Goal: Communication & Community: Ask a question

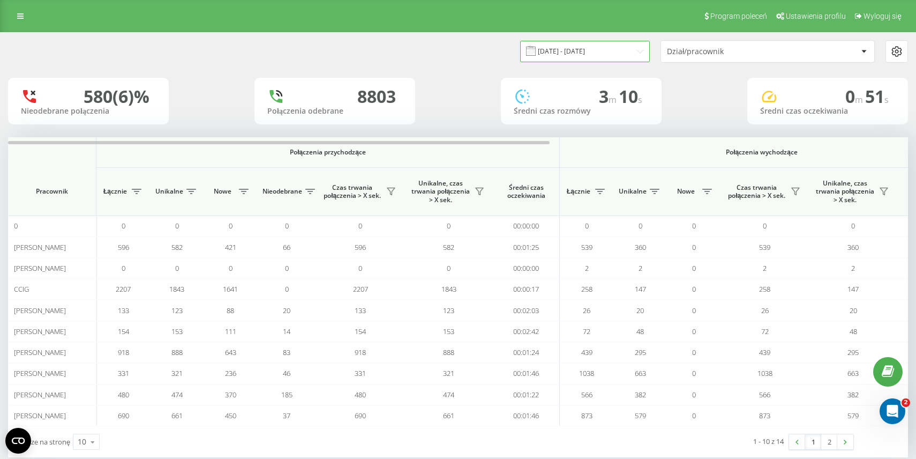
click at [600, 56] on input "[DATE] - [DATE]" at bounding box center [585, 51] width 130 height 21
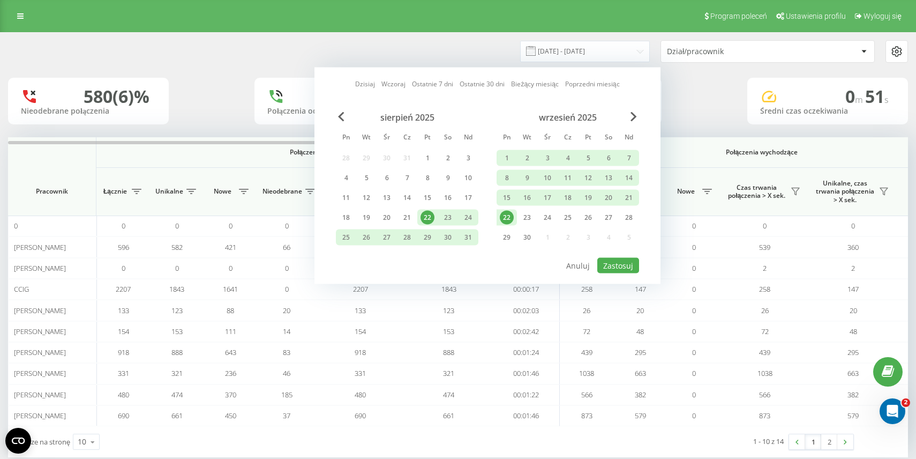
click at [507, 220] on div "22" at bounding box center [507, 218] width 14 height 14
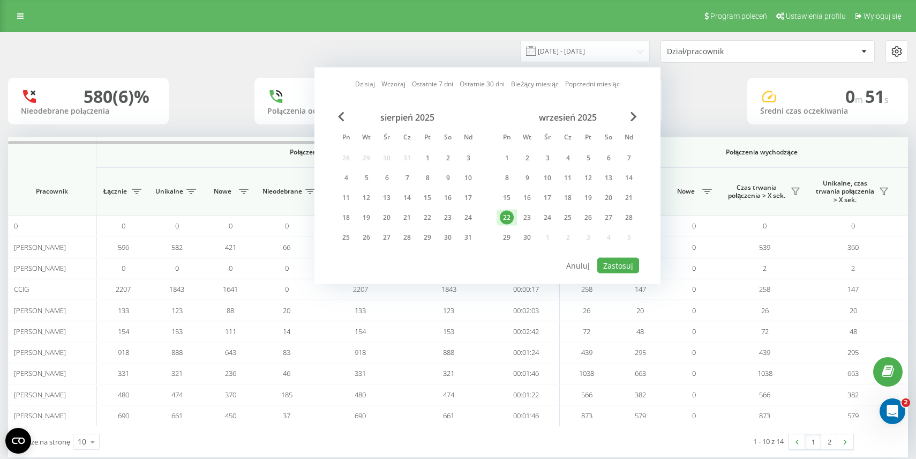
click at [507, 220] on div "22" at bounding box center [507, 218] width 14 height 14
click at [616, 264] on button "Zastosuj" at bounding box center [618, 266] width 42 height 16
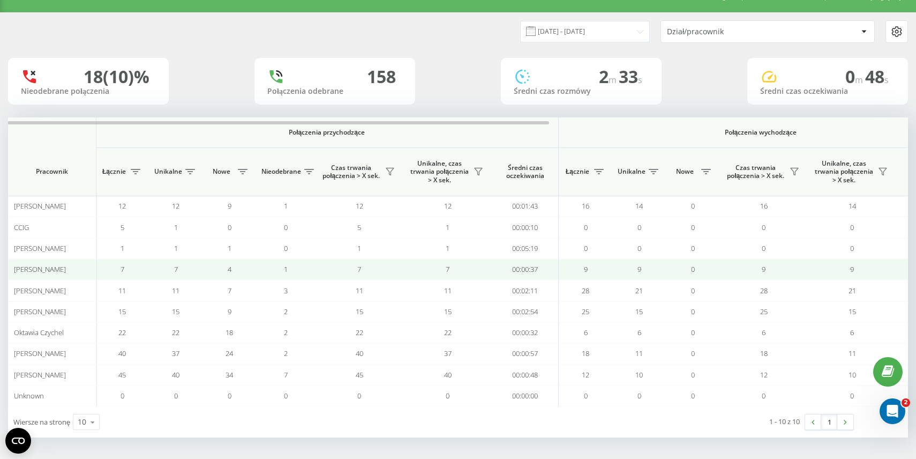
scroll to position [20, 0]
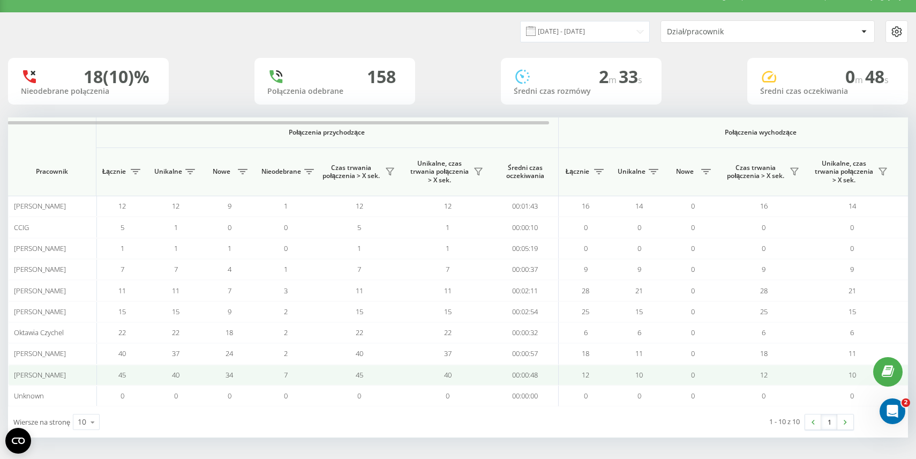
click at [49, 375] on span "[PERSON_NAME]" at bounding box center [40, 375] width 52 height 10
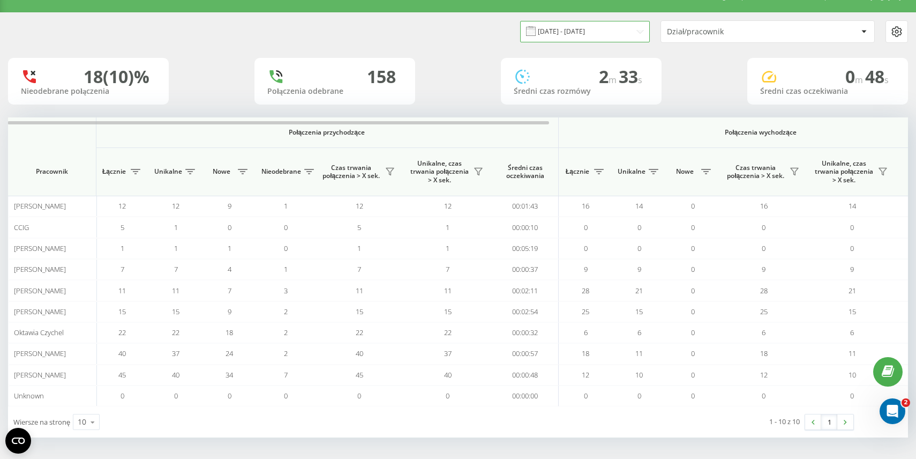
click at [603, 32] on input "[DATE] - [DATE]" at bounding box center [585, 31] width 130 height 21
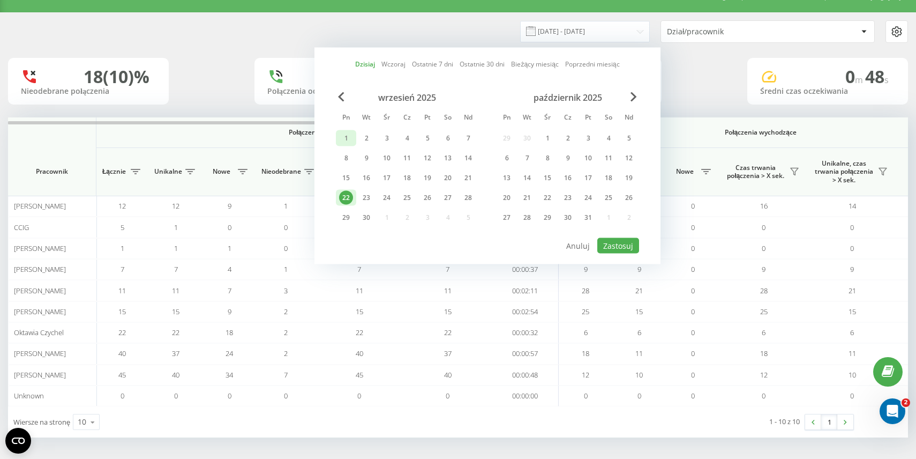
click at [345, 141] on div "1" at bounding box center [346, 138] width 14 height 14
click at [349, 197] on div "22" at bounding box center [346, 198] width 14 height 14
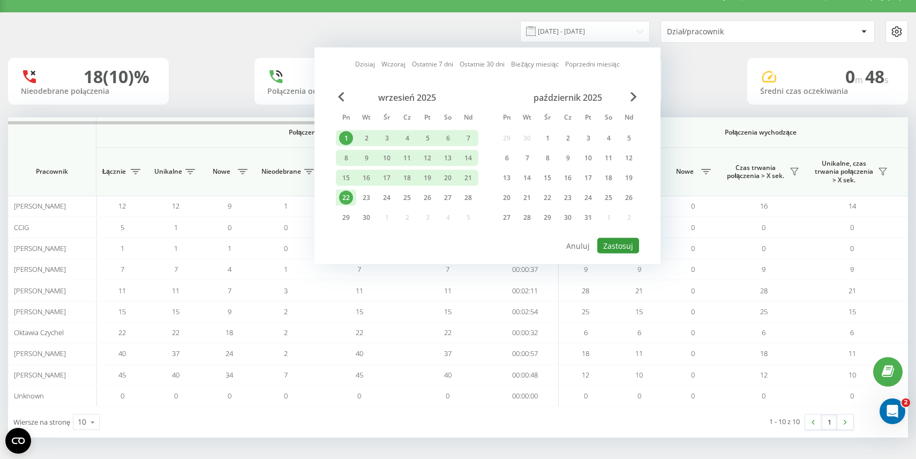
click at [615, 241] on button "Zastosuj" at bounding box center [618, 246] width 42 height 16
type input "[DATE] - [DATE]"
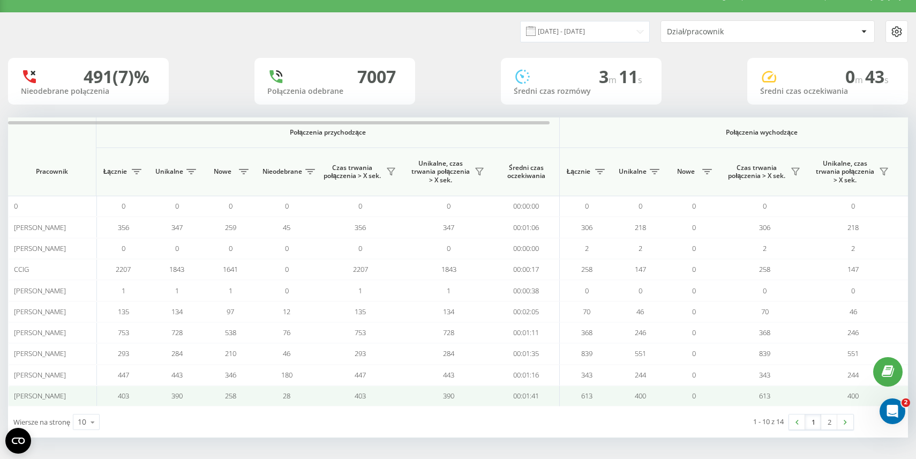
scroll to position [46, 0]
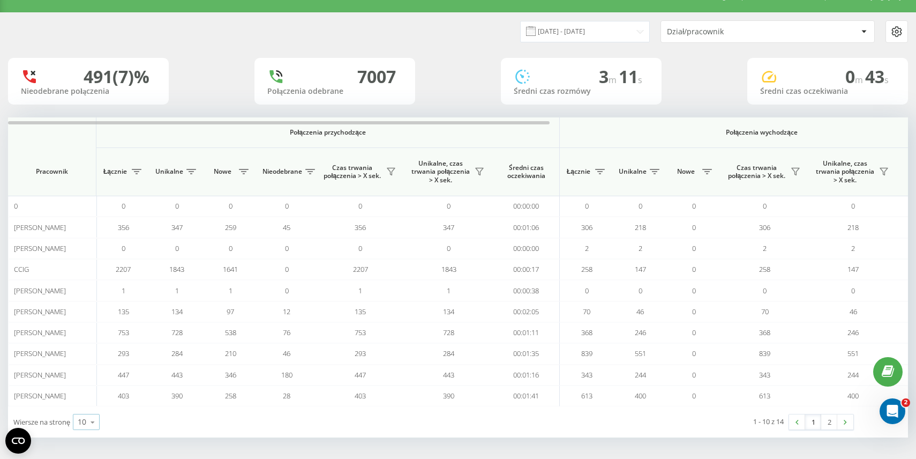
click at [86, 416] on div "10" at bounding box center [82, 421] width 9 height 11
click at [91, 368] on div "25" at bounding box center [86, 376] width 26 height 16
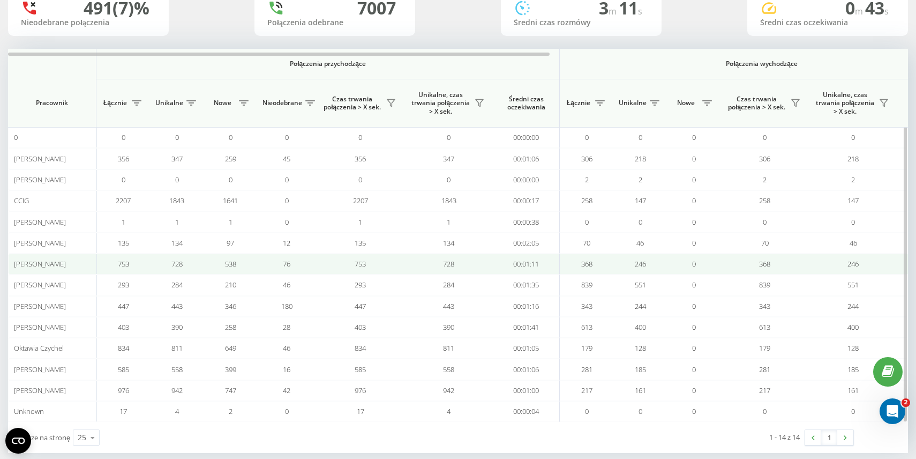
scroll to position [104, 0]
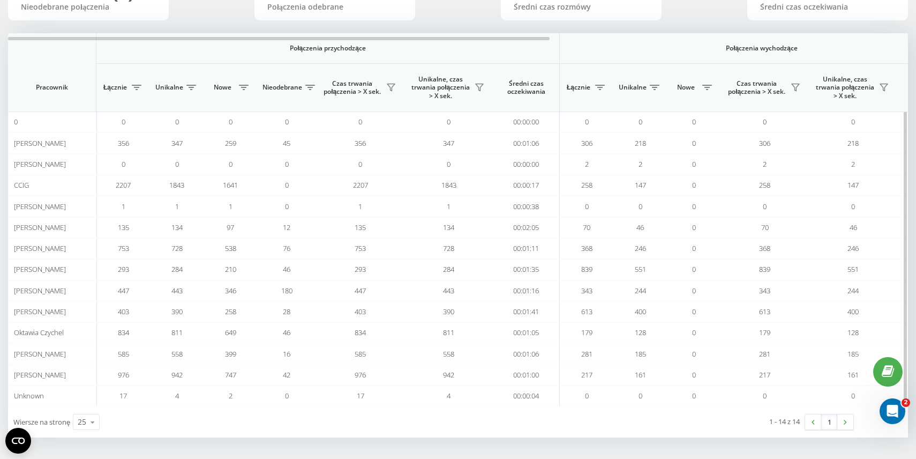
click at [313, 96] on th "Nieodebrane" at bounding box center [286, 88] width 59 height 48
click at [311, 88] on icon at bounding box center [310, 87] width 10 height 5
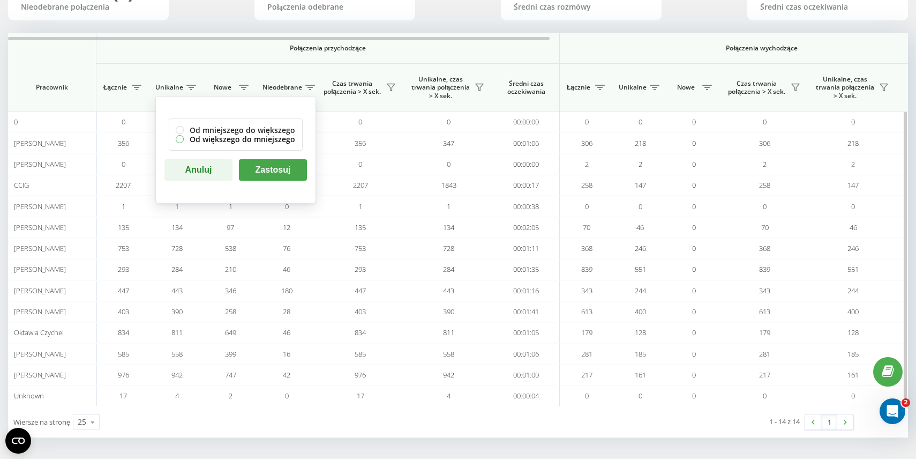
click at [179, 138] on label "Od większego do mniejszego" at bounding box center [236, 138] width 120 height 9
radio input "true"
click at [274, 171] on button "Zastosuj" at bounding box center [273, 169] width 68 height 21
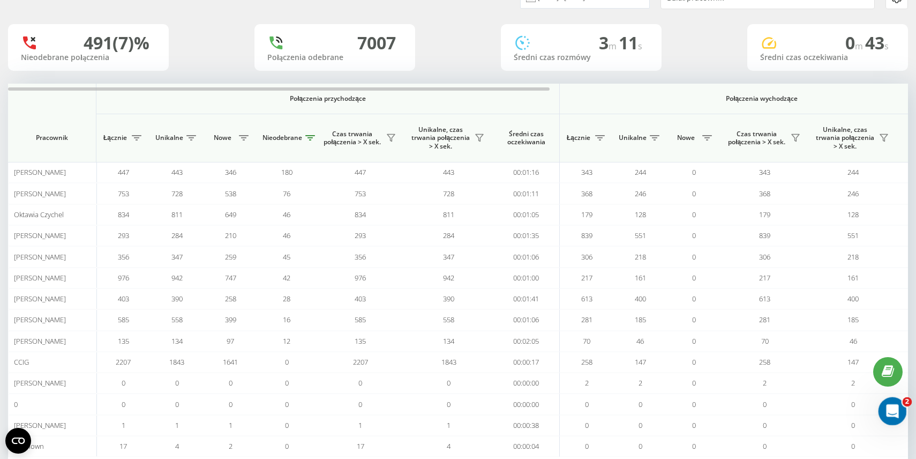
click at [893, 408] on icon "Otwórz komunikator Intercom" at bounding box center [891, 410] width 18 height 18
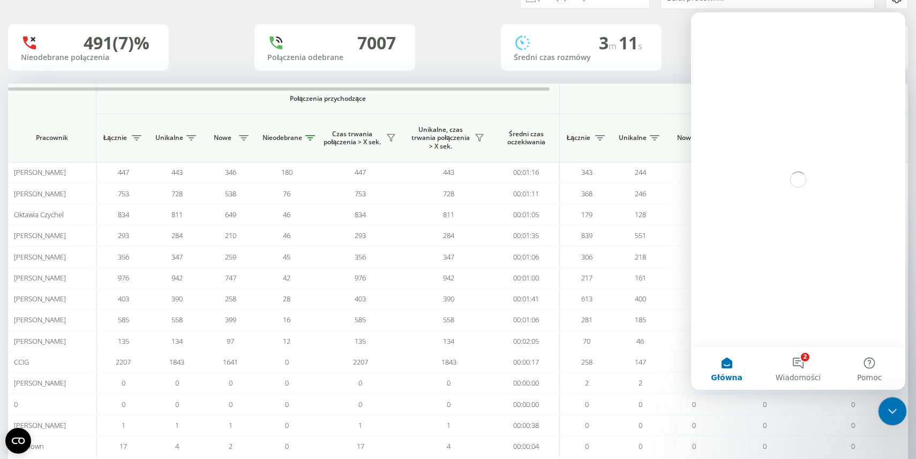
scroll to position [0, 0]
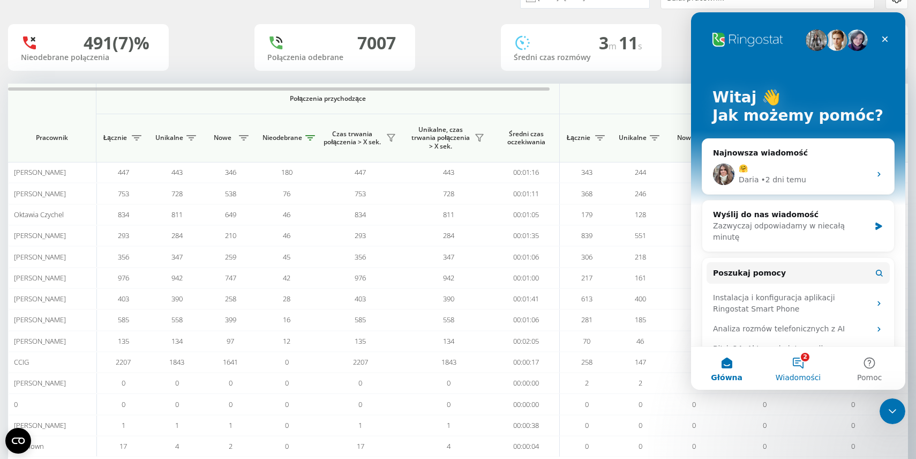
click at [801, 360] on button "2 Wiadomości" at bounding box center [797, 368] width 71 height 43
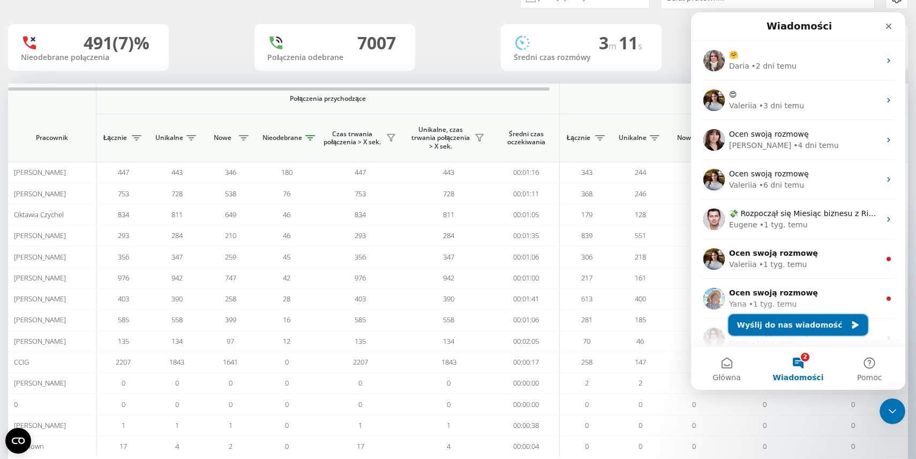
click at [796, 327] on button "Wyślij do nas wiadomość" at bounding box center [799, 324] width 140 height 21
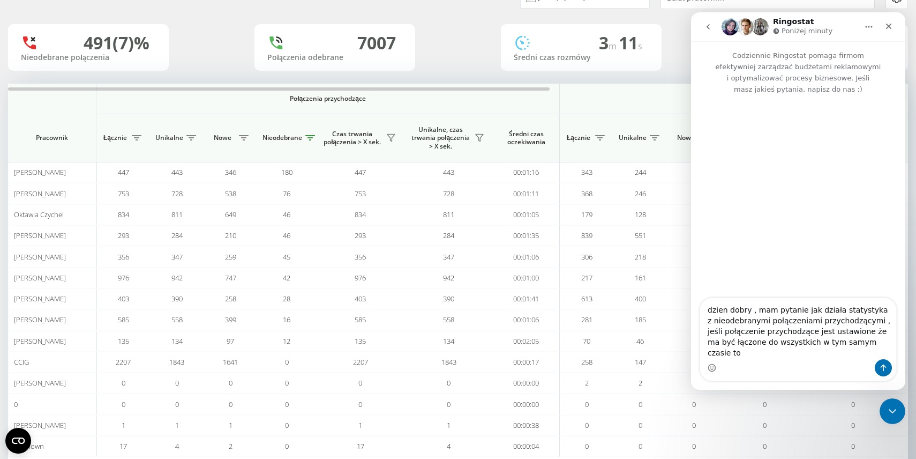
click at [725, 320] on textarea "dzien dobry , mam pytanie jak działa statystyka z nieodebranymi połączeniami pr…" at bounding box center [798, 328] width 196 height 61
click at [868, 354] on textarea "dzień dobry , mam pytanie jak działa statystyka z nieodebranymi połączeniami pr…" at bounding box center [798, 328] width 196 height 61
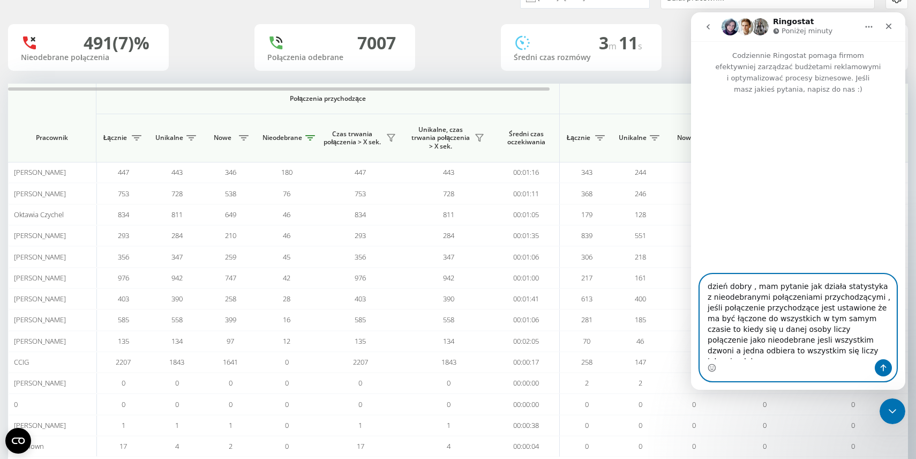
type textarea "dzień dobry , mam pytanie jak działa statystyka z nieodebranymi połączeniami pr…"
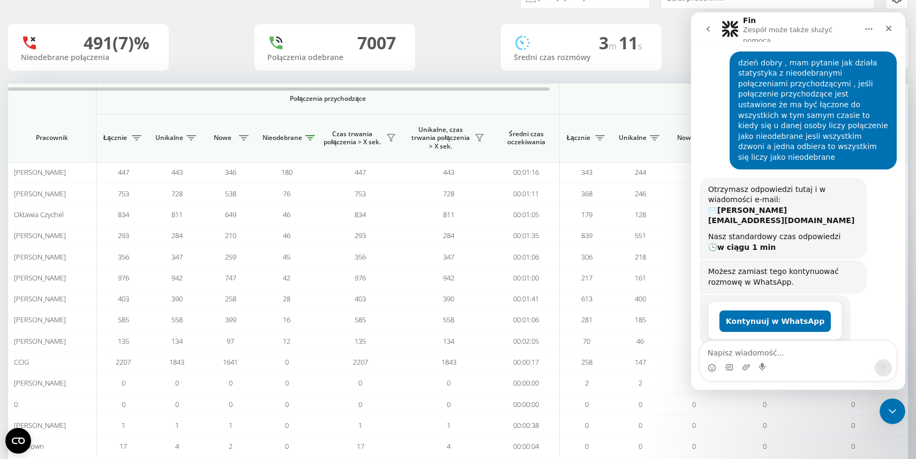
scroll to position [63, 0]
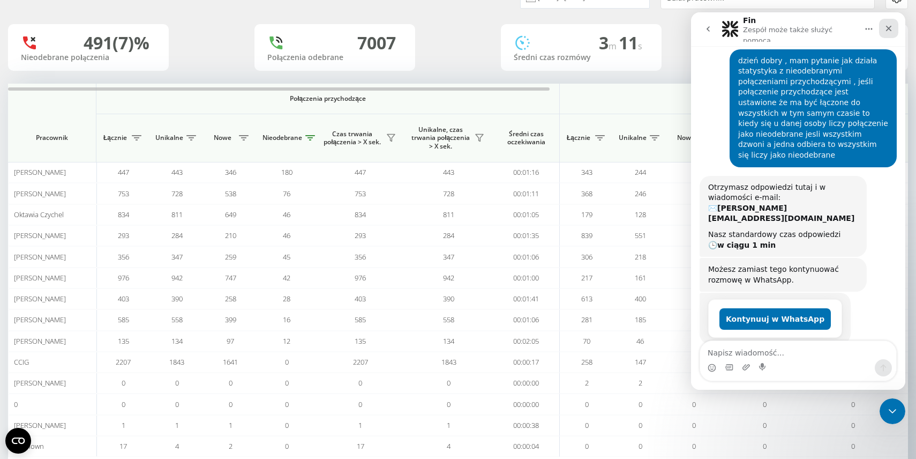
click at [893, 30] on icon "Zamknij" at bounding box center [889, 28] width 9 height 9
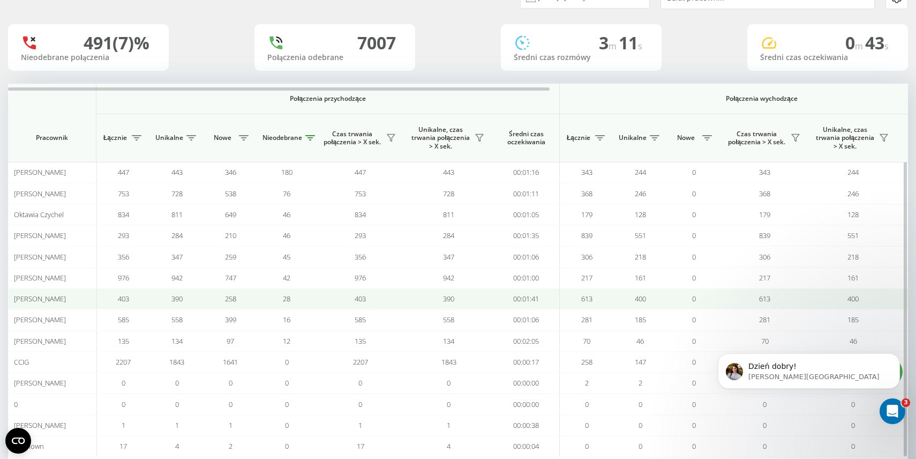
scroll to position [0, 0]
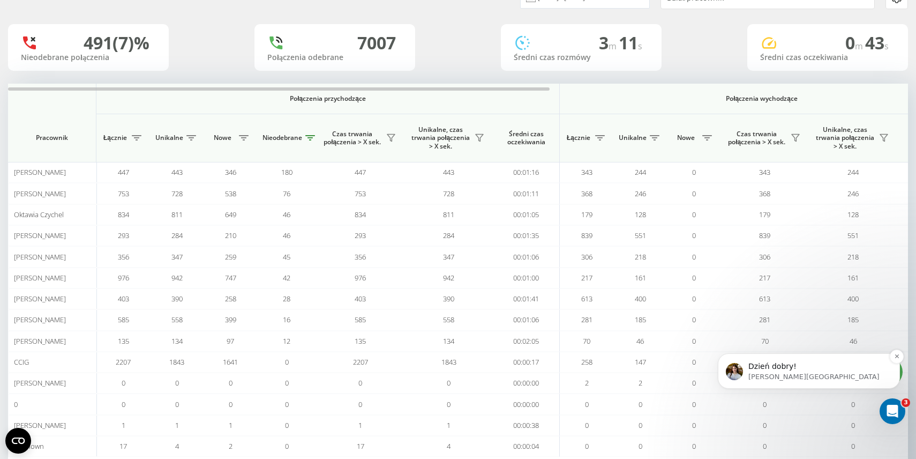
click at [811, 378] on p "[PERSON_NAME][GEOGRAPHIC_DATA]" at bounding box center [817, 377] width 138 height 10
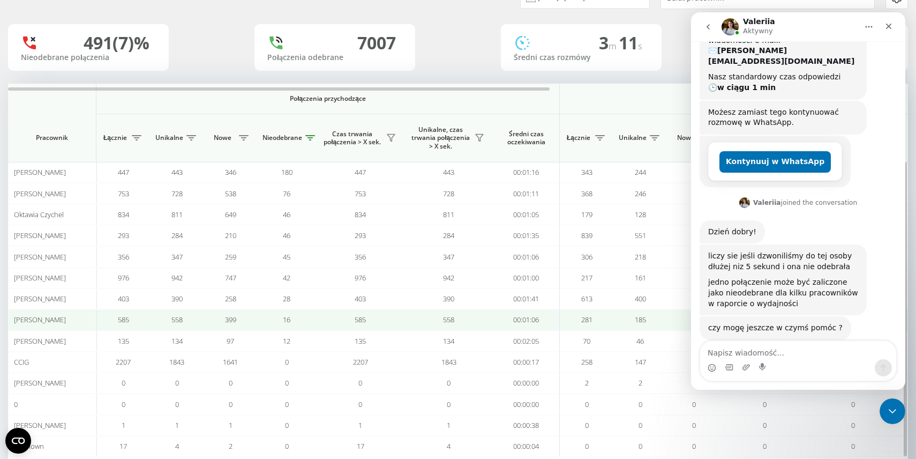
scroll to position [216, 0]
type textarea "dziekuje za odpowiedź wszystko juz wiem :)"
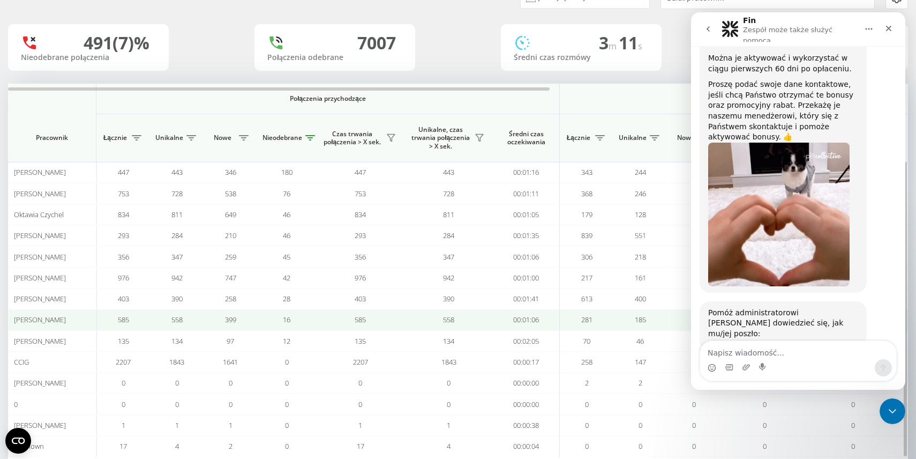
scroll to position [997, 0]
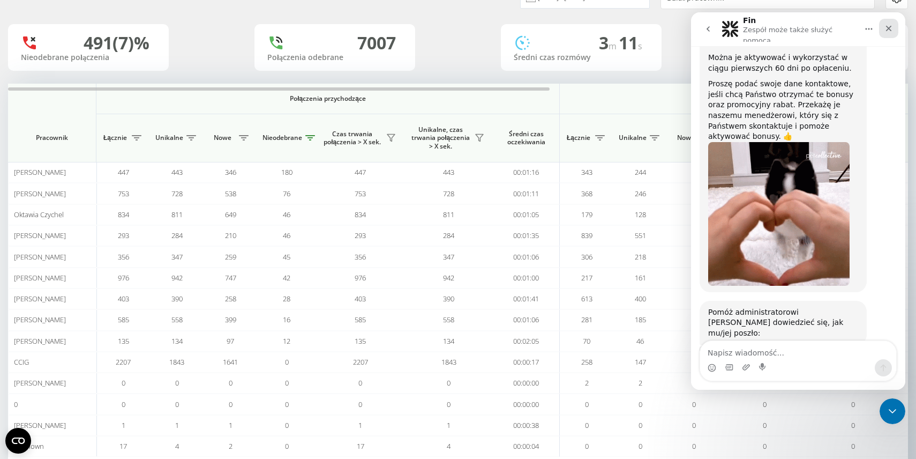
click at [893, 24] on icon "Zamknij" at bounding box center [889, 28] width 9 height 9
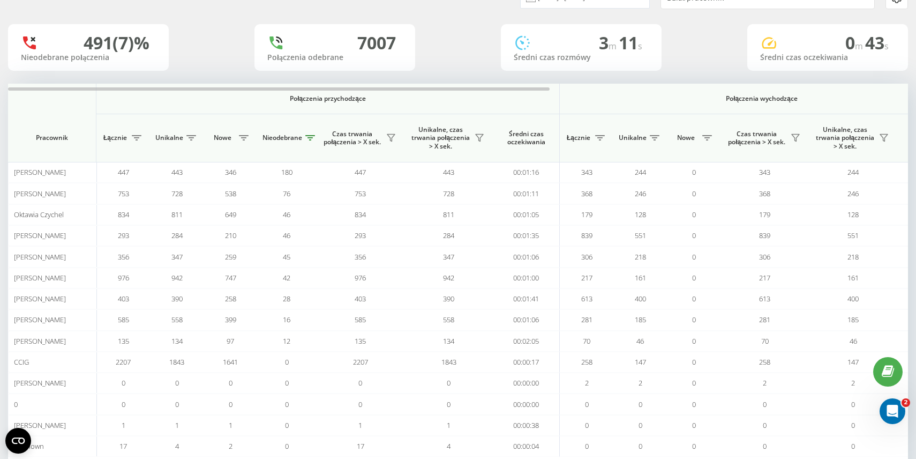
click at [834, 46] on div "0 m 43 s" at bounding box center [827, 43] width 135 height 20
